Goal: Transaction & Acquisition: Purchase product/service

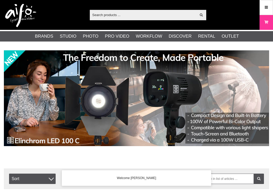
click at [266, 8] on icon at bounding box center [266, 8] width 5 height 6
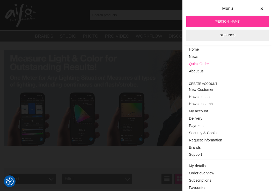
click at [204, 62] on link "Quick Order" at bounding box center [227, 63] width 77 height 7
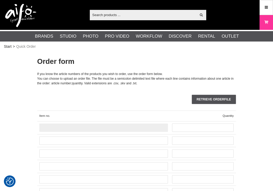
click at [118, 126] on input "text" at bounding box center [103, 127] width 129 height 8
paste input "RSPC1F-BLK"
type input "RSPC1F-BLK"
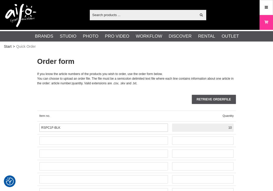
type input "10"
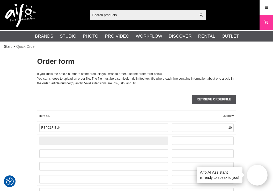
click at [118, 140] on input "text" at bounding box center [103, 140] width 129 height 8
paste input "CUC15RTG2-ORG"
type input "CUC15RTG2-ORG"
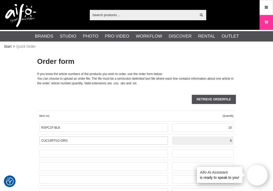
type input "6"
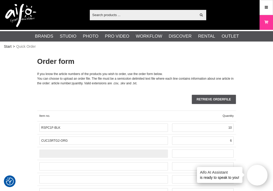
click at [93, 153] on input "text" at bounding box center [103, 153] width 129 height 8
paste input "CUC33R15-ORG"
type input "CUC33R15-ORG"
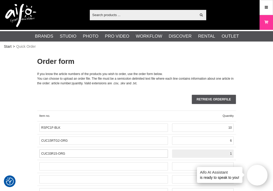
type input "1"
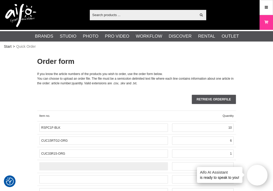
click at [97, 162] on input "text" at bounding box center [103, 166] width 129 height 8
paste input "TG098"
type input "TG098"
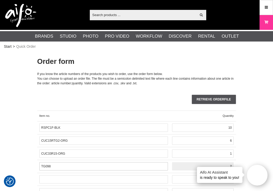
type input "2"
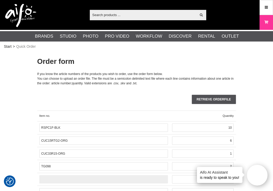
click at [115, 177] on input "text" at bounding box center [103, 179] width 129 height 8
paste input "CUC15RT-ORG"
type input "CUC15RT-ORG"
type input "6"
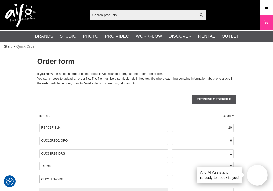
scroll to position [5, 0]
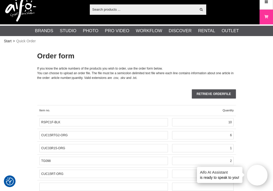
click at [148, 93] on div "Retrieve orderfile" at bounding box center [136, 93] width 199 height 9
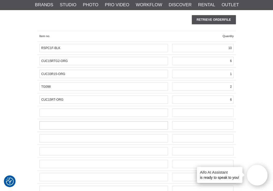
scroll to position [83, 0]
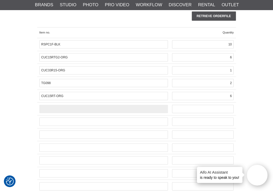
click at [110, 110] on input "text" at bounding box center [103, 109] width 129 height 8
paste input "CUC15-ORG"
type input "CUC15-ORG"
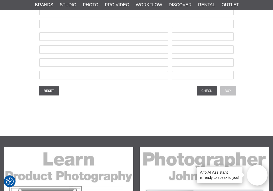
scroll to position [1352, 0]
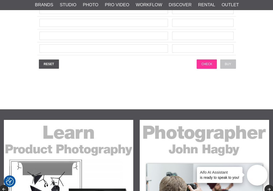
type input "1"
click at [207, 66] on input "Check" at bounding box center [207, 63] width 20 height 9
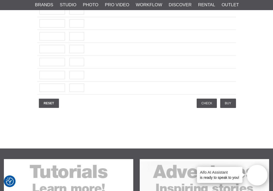
scroll to position [1372, 0]
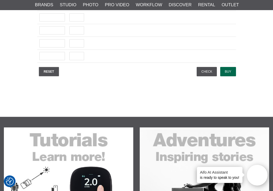
click at [226, 69] on input "Buy" at bounding box center [228, 71] width 16 height 9
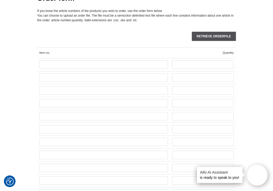
scroll to position [0, 0]
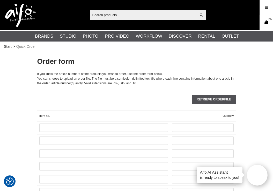
click at [267, 23] on icon at bounding box center [266, 22] width 5 height 6
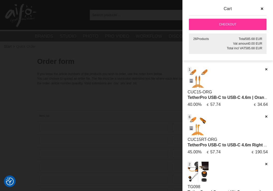
click at [228, 23] on link "Checkout" at bounding box center [228, 24] width 78 height 11
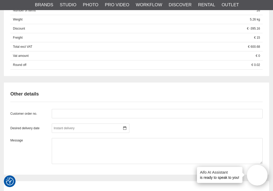
scroll to position [414, 0]
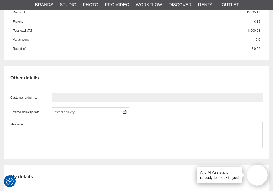
click at [68, 98] on input "text" at bounding box center [157, 97] width 211 height 9
type input "20851"
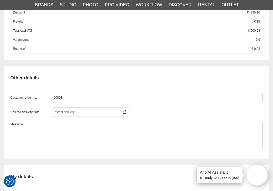
click at [163, 111] on div "Desired delivery date September 2025 m t o t f l s 36 1 2 3 4 5 6 7 37 8 9 10 1…" at bounding box center [136, 111] width 252 height 9
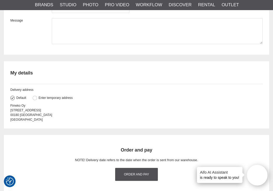
scroll to position [544, 0]
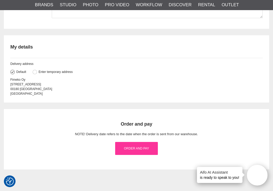
click at [140, 147] on link "Order and pay" at bounding box center [136, 148] width 42 height 13
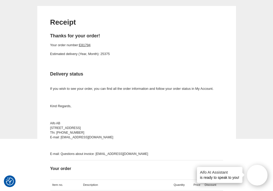
scroll to position [52, 0]
